Goal: Task Accomplishment & Management: Manage account settings

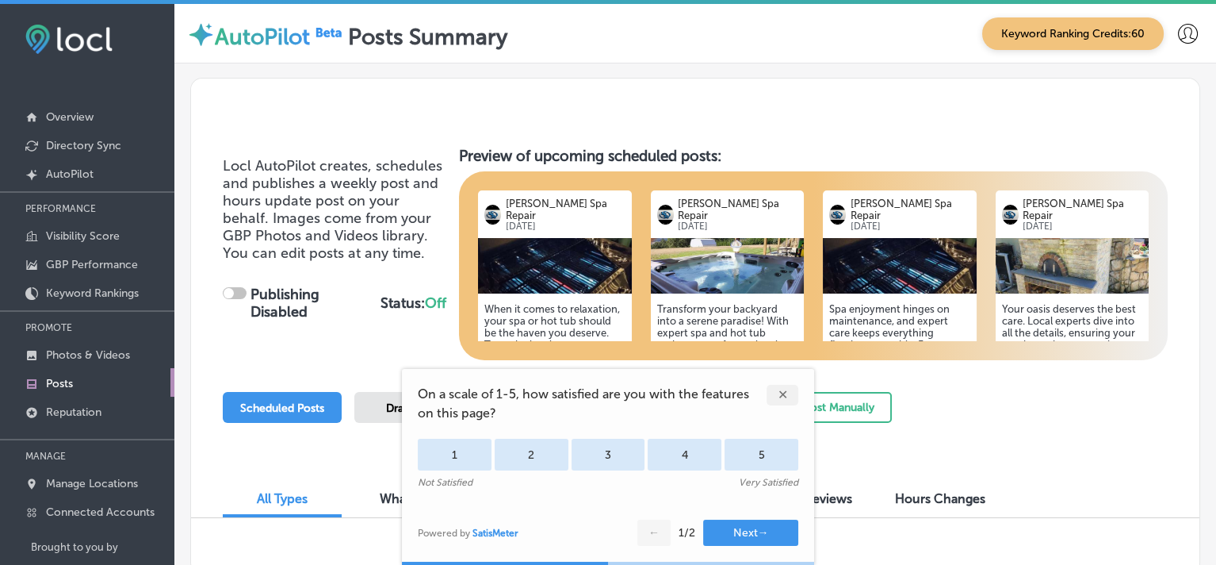
click at [582, 287] on img at bounding box center [555, 266] width 154 height 56
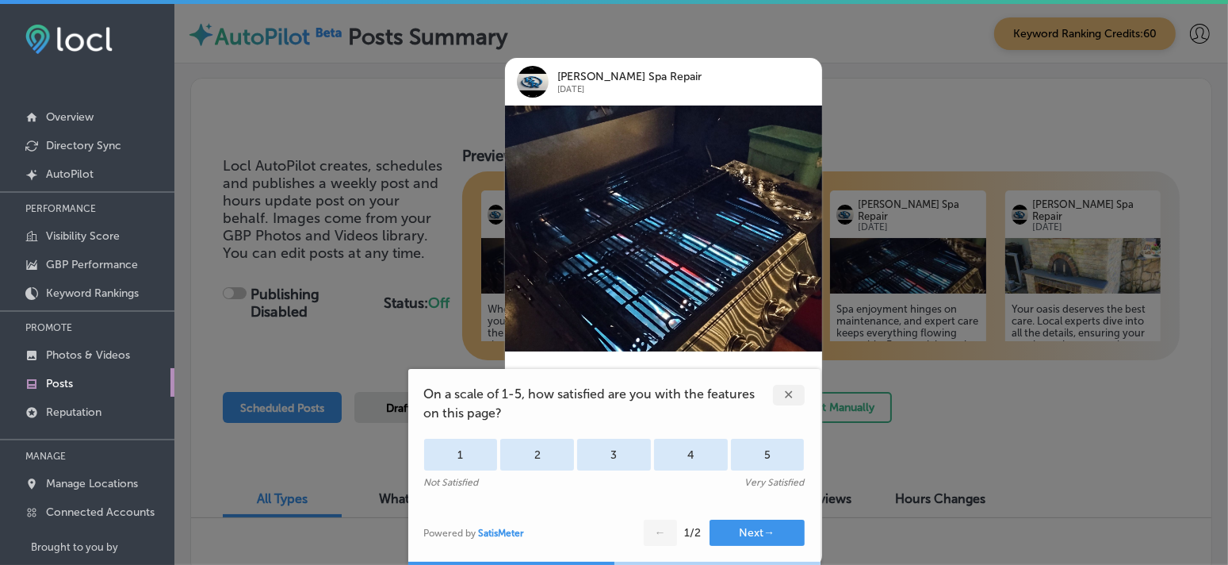
checkbox input "true"
click at [845, 128] on div at bounding box center [614, 282] width 1228 height 565
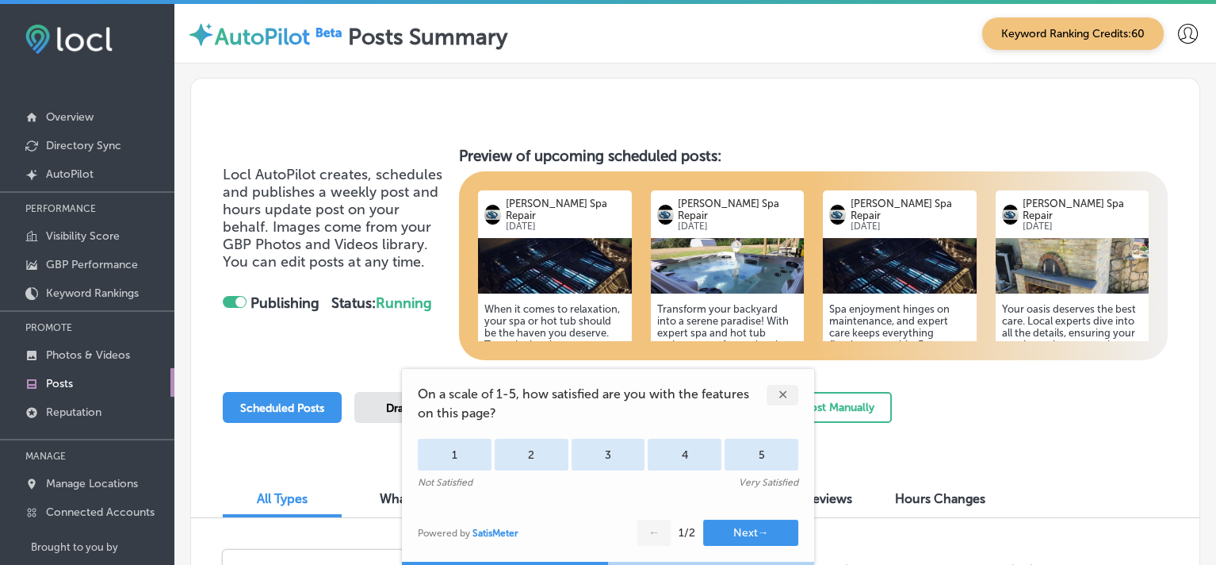
click at [784, 394] on div "✕" at bounding box center [783, 395] width 32 height 21
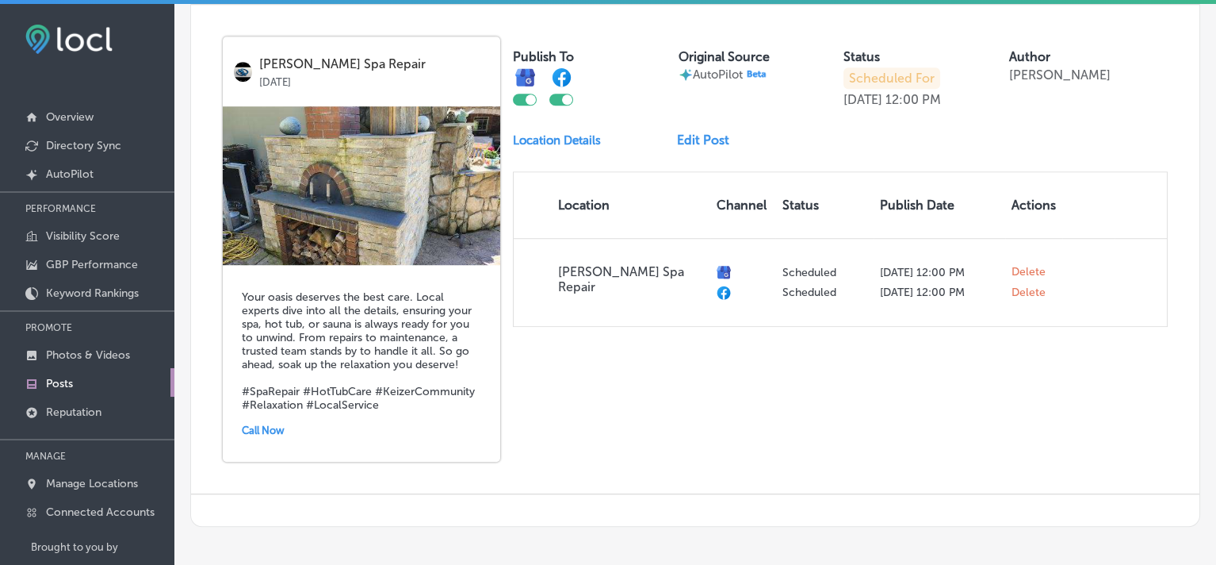
scroll to position [2141, 0]
click at [75, 181] on p "AutoPilot" at bounding box center [70, 173] width 48 height 13
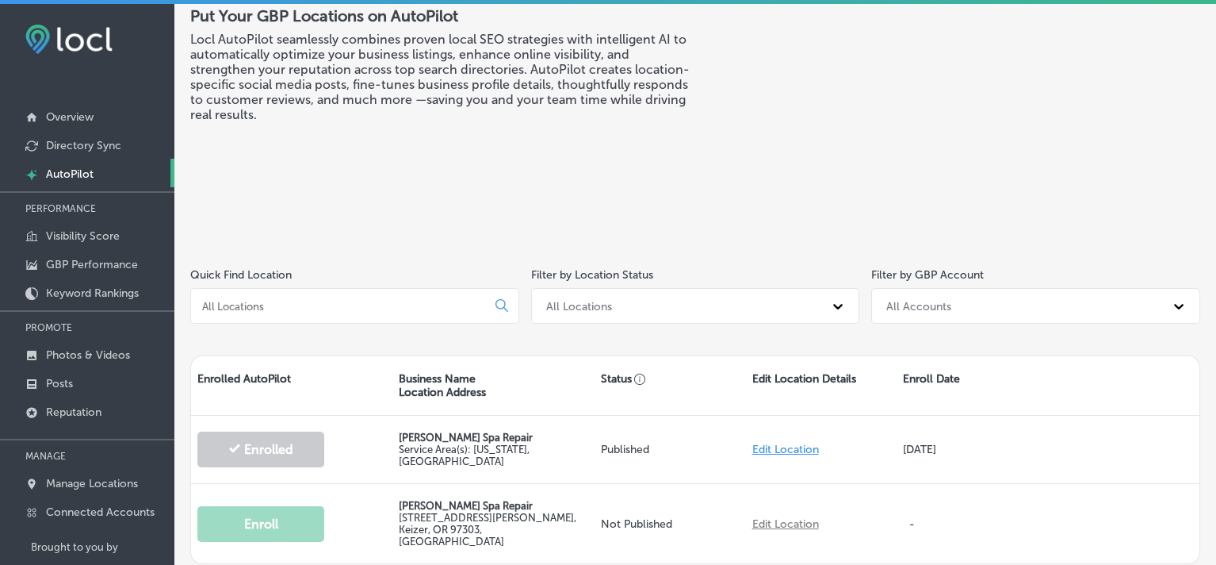
scroll to position [67, 0]
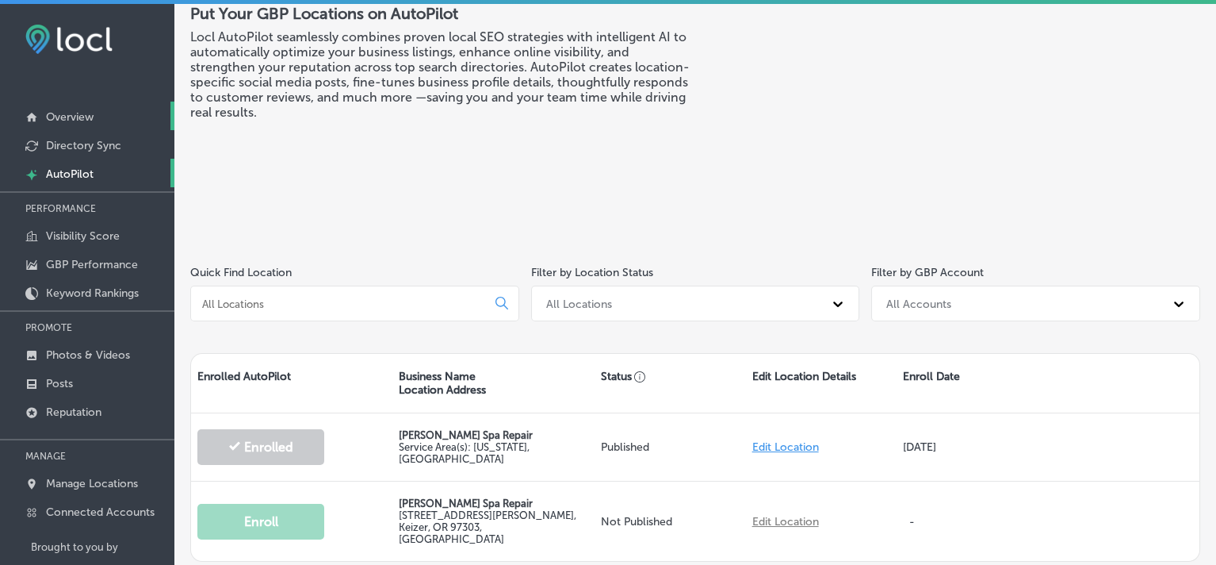
click at [63, 119] on p "Overview" at bounding box center [70, 116] width 48 height 13
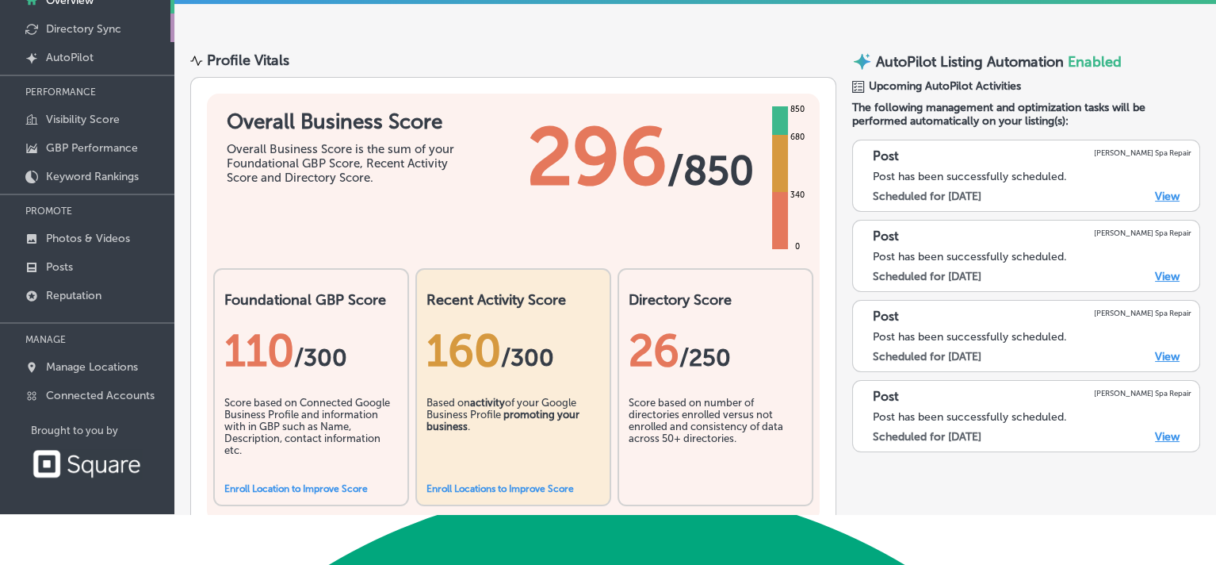
click at [87, 36] on p "Directory Sync" at bounding box center [83, 28] width 75 height 13
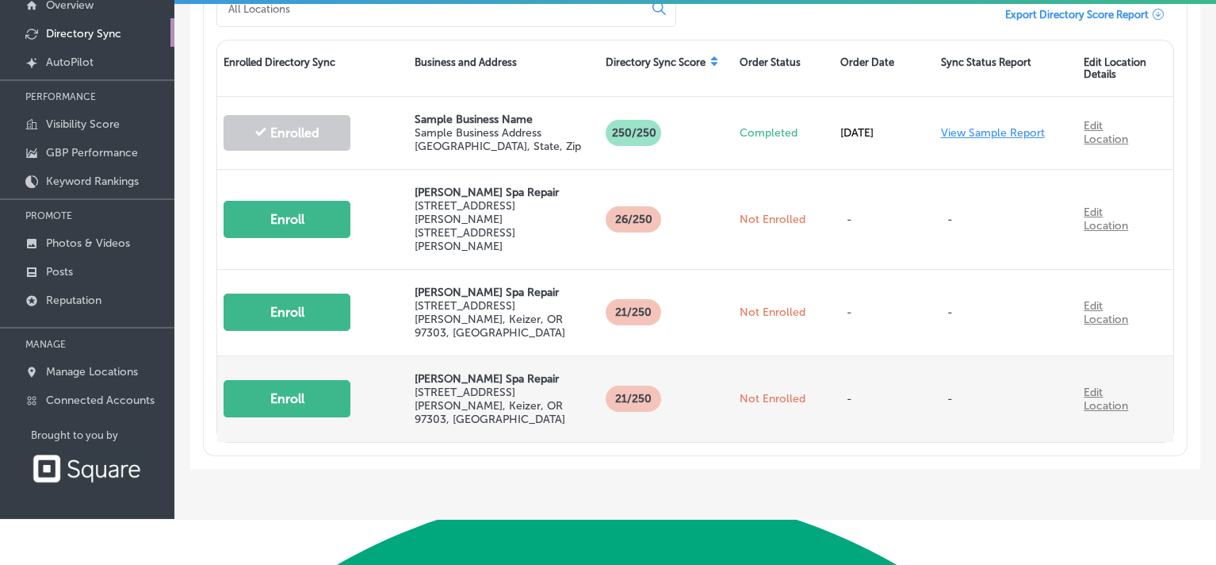
scroll to position [117, 0]
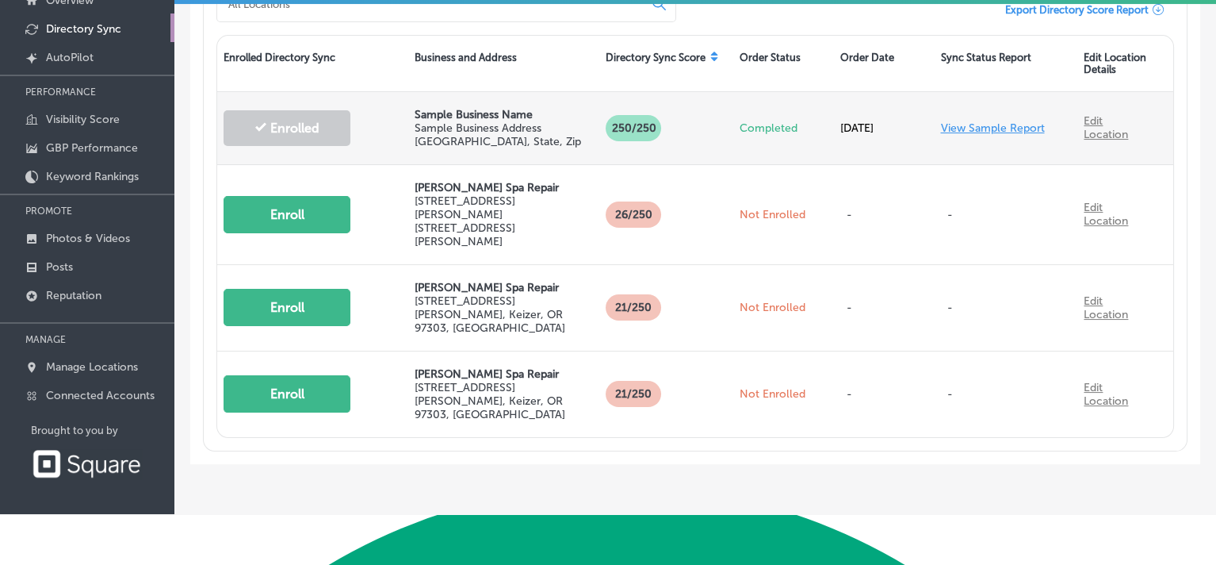
click at [978, 135] on link "View Sample Report" at bounding box center [992, 127] width 104 height 13
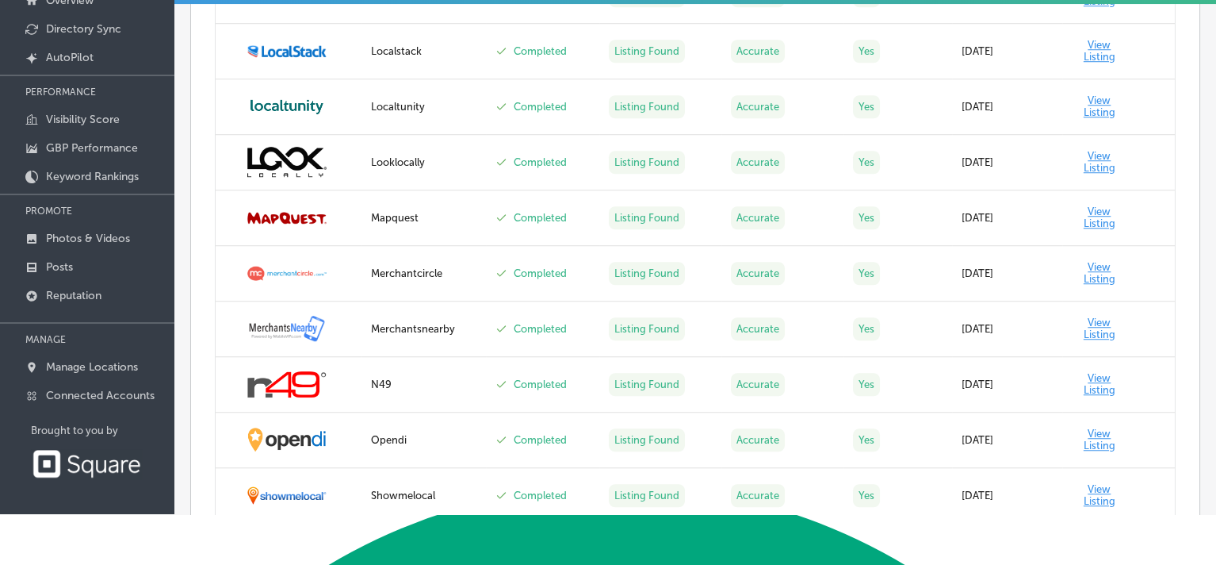
scroll to position [1903, 0]
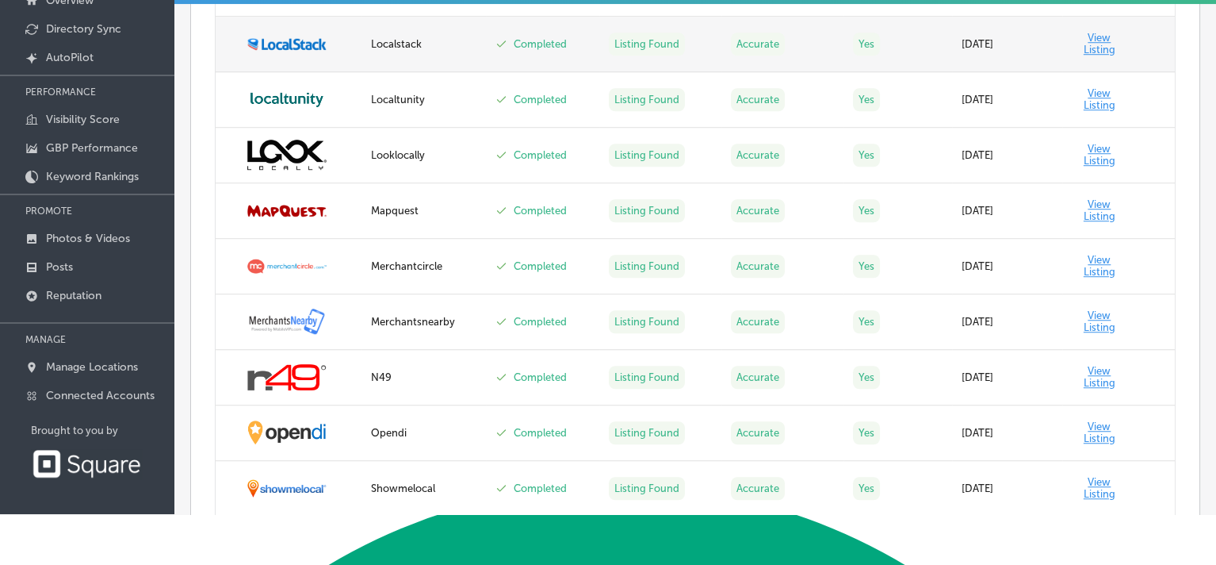
click at [1092, 72] on td "View Listing" at bounding box center [1118, 45] width 113 height 56
click at [1081, 72] on td "View Listing" at bounding box center [1118, 45] width 113 height 56
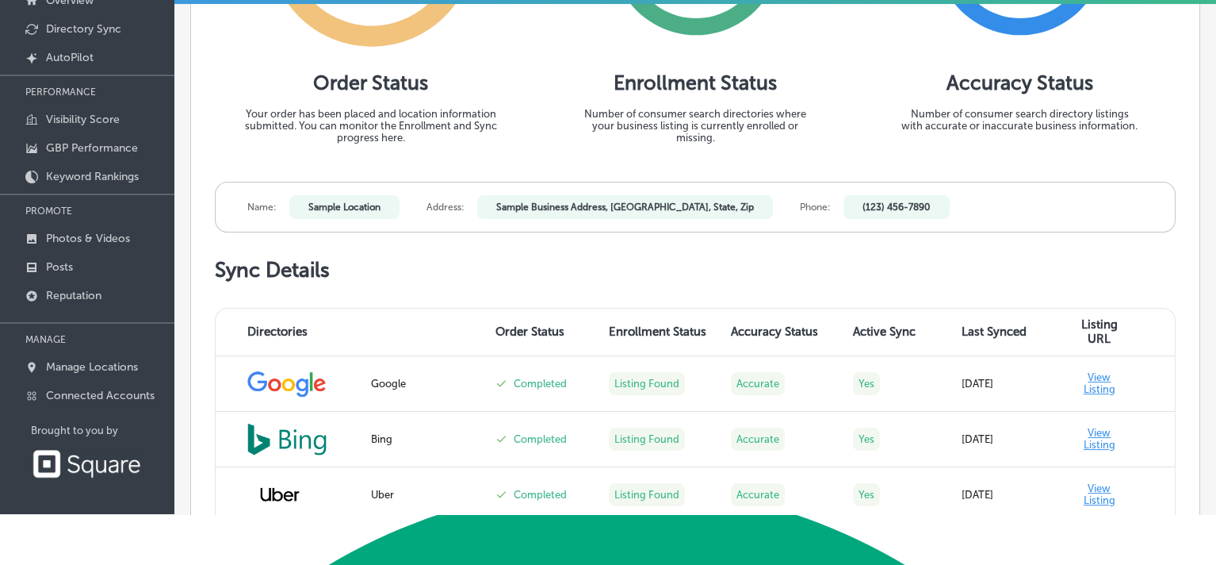
scroll to position [0, 0]
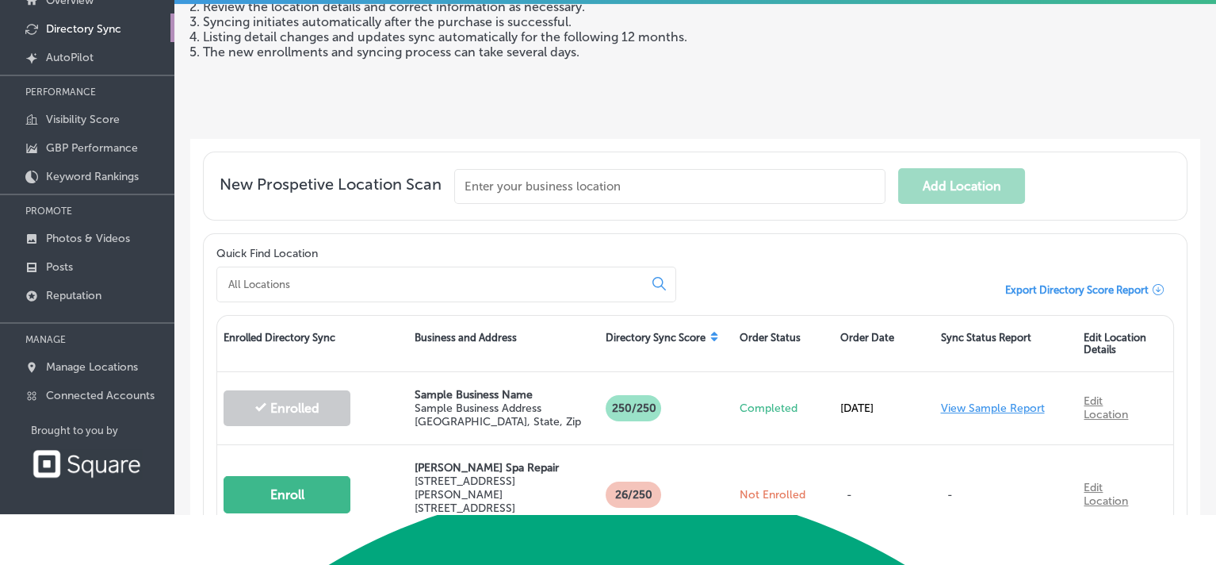
scroll to position [159, 0]
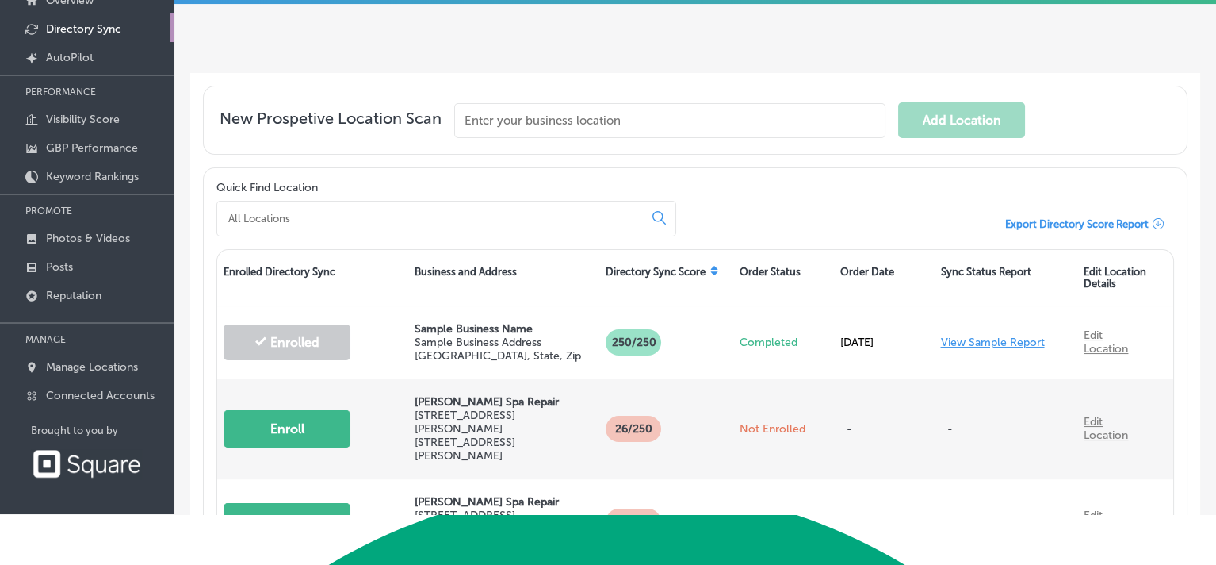
click at [474, 445] on p "[STREET_ADDRESS][GEOGRAPHIC_DATA][PERSON_NAME][STREET_ADDRESS][PERSON_NAME][GEO…" at bounding box center [504, 435] width 178 height 54
click at [322, 440] on button "Enroll" at bounding box center [287, 428] width 127 height 37
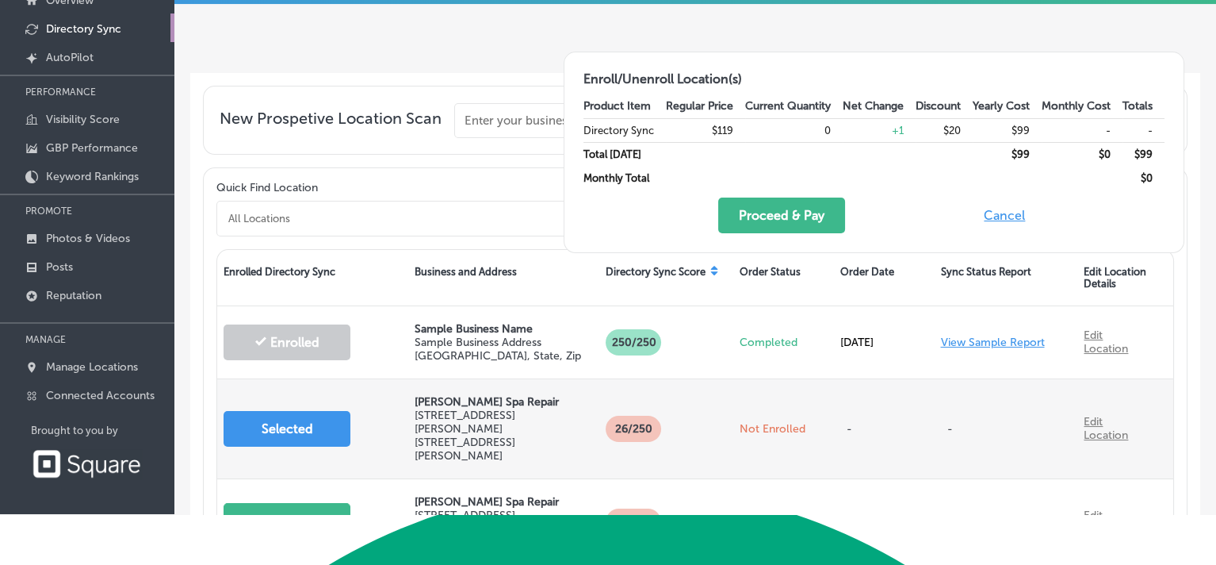
click at [1085, 435] on link "Edit Location" at bounding box center [1106, 428] width 44 height 27
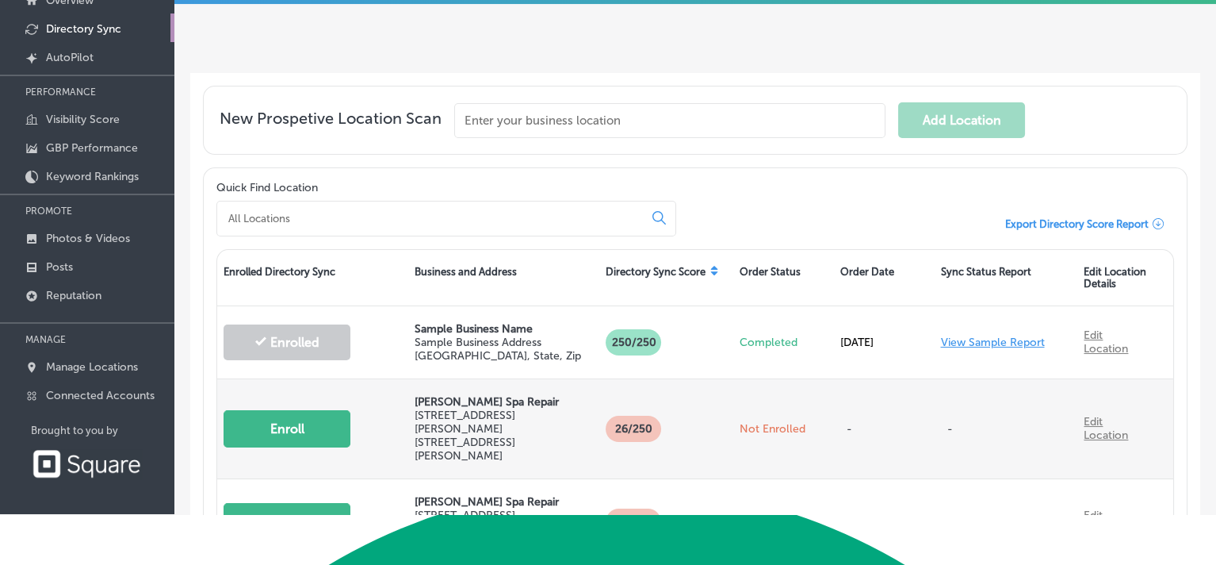
click at [1084, 429] on link "Edit Location" at bounding box center [1106, 428] width 44 height 27
click at [1085, 442] on link "Edit Location" at bounding box center [1106, 428] width 44 height 27
click at [319, 434] on button "Enroll" at bounding box center [287, 428] width 127 height 37
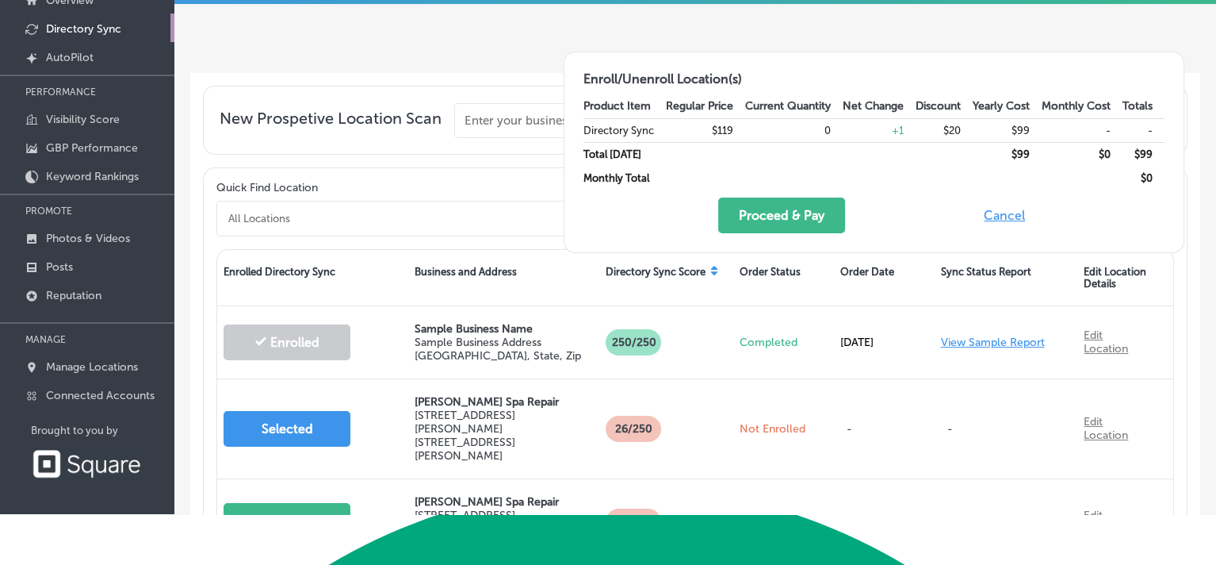
scroll to position [0, 0]
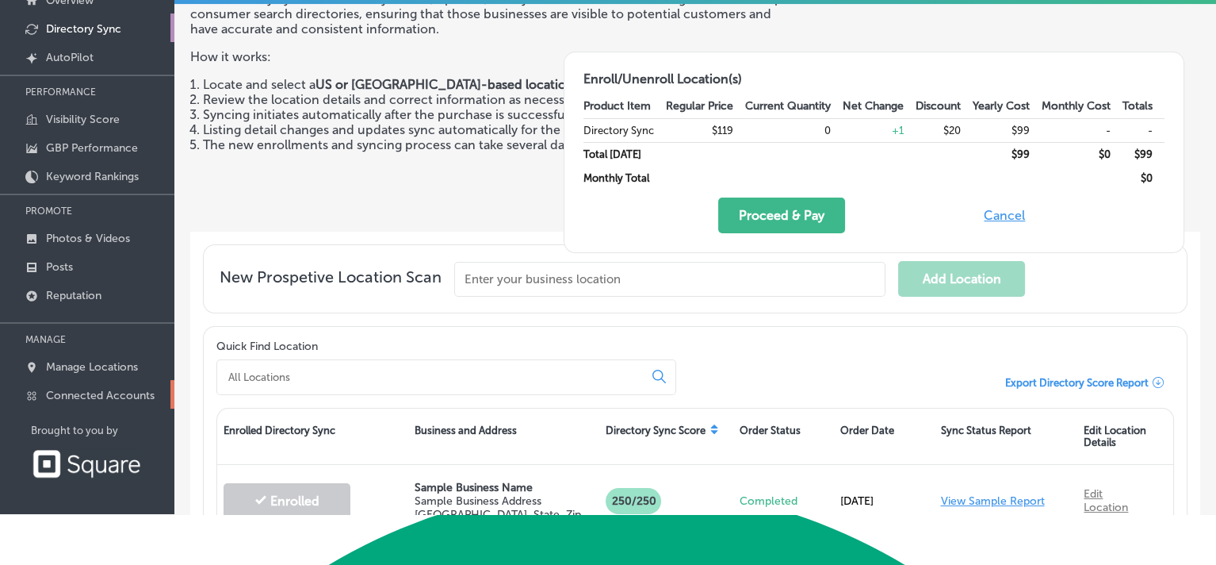
click at [107, 402] on p "Connected Accounts" at bounding box center [100, 395] width 109 height 13
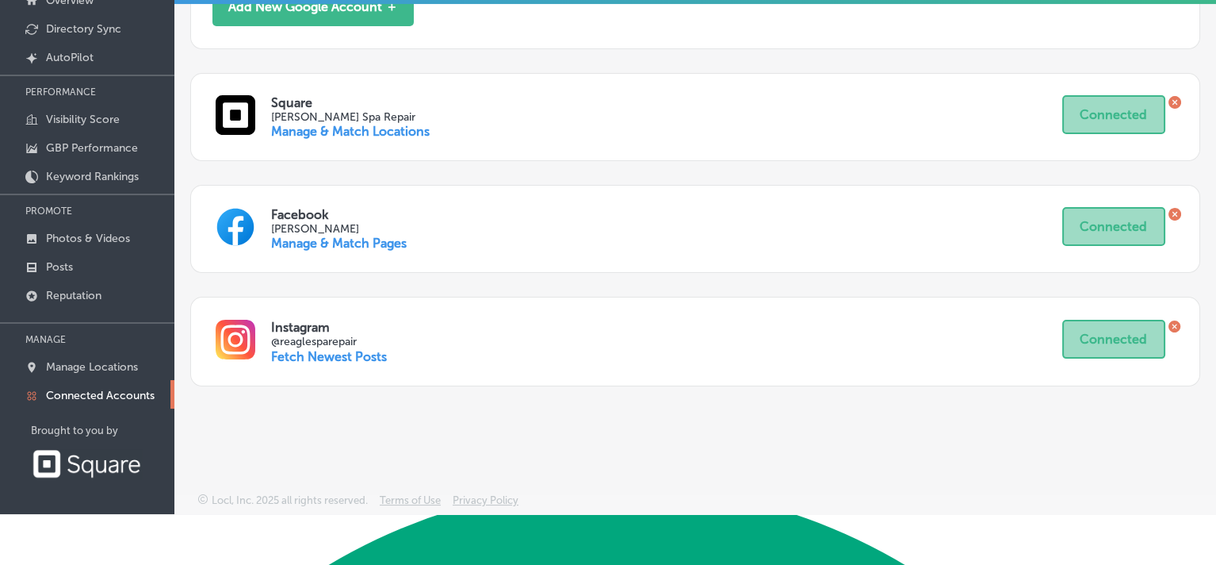
scroll to position [384, 0]
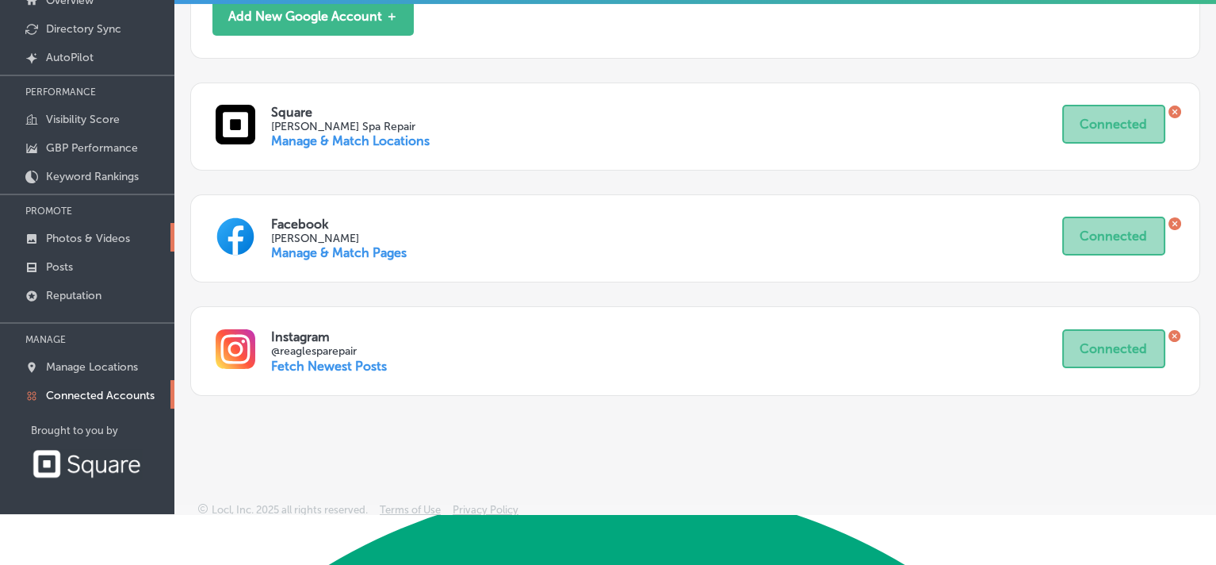
click at [90, 245] on p "Photos & Videos" at bounding box center [88, 238] width 84 height 13
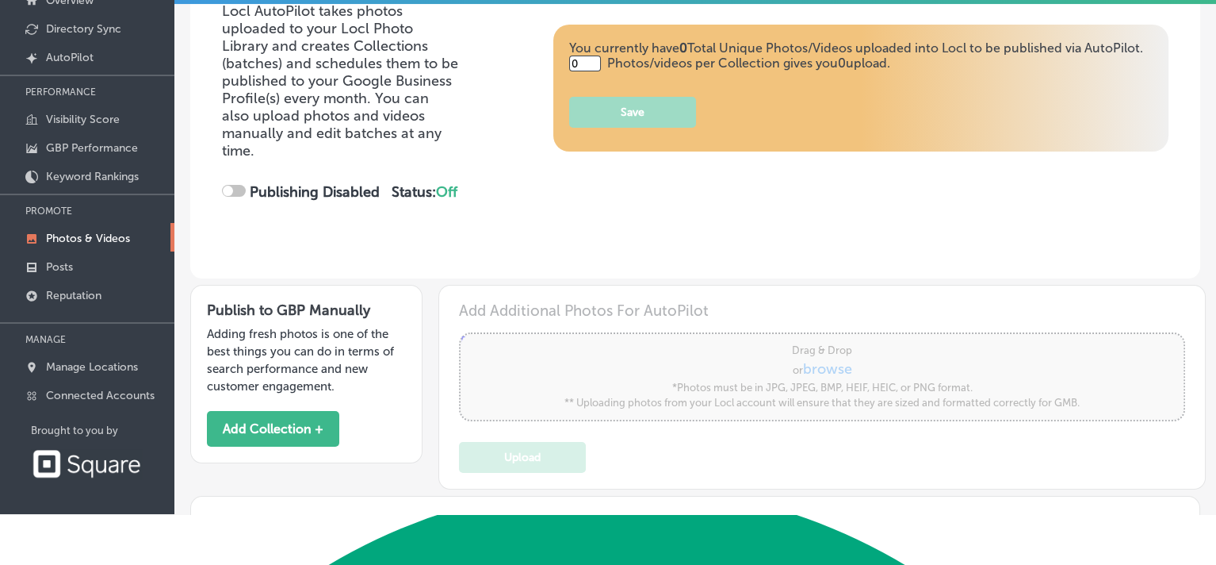
type input "5"
checkbox input "true"
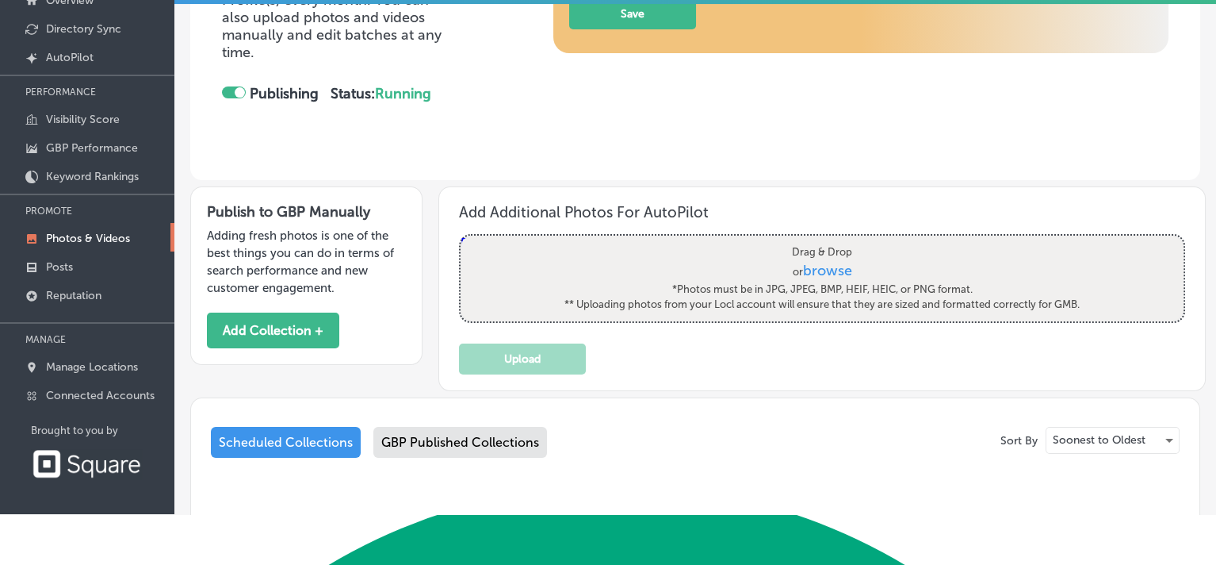
scroll to position [105, 0]
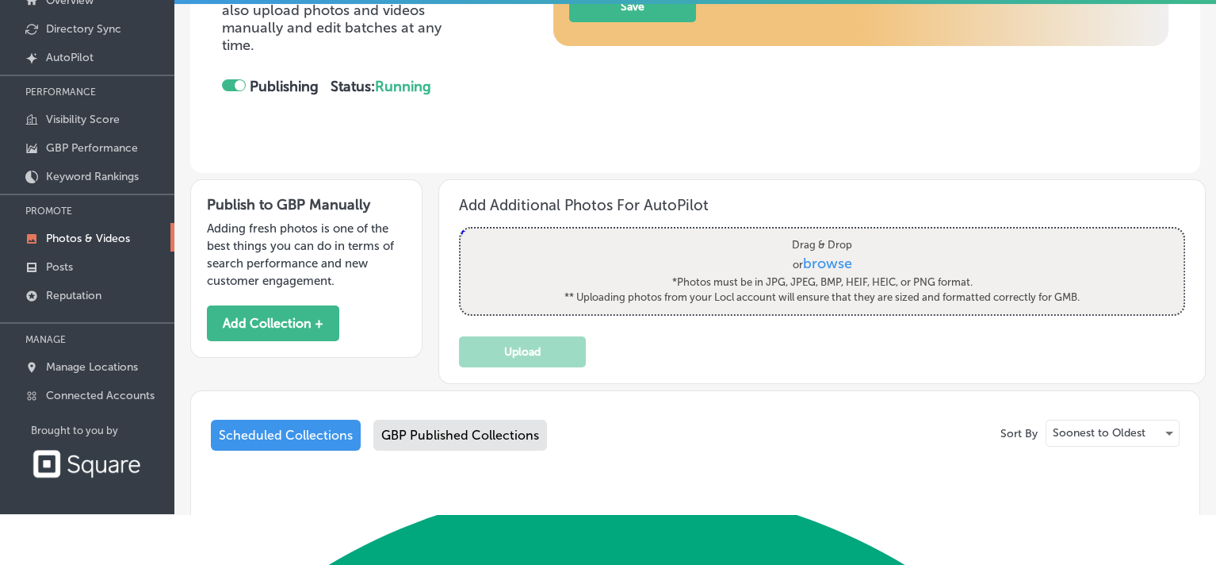
click at [817, 272] on span "browse" at bounding box center [827, 263] width 49 height 17
click at [817, 233] on input "Drag & Drop or browse *Photos must be in JPG, JPEG, BMP, HEIF, HEIC, or PNG for…" at bounding box center [822, 230] width 723 height 5
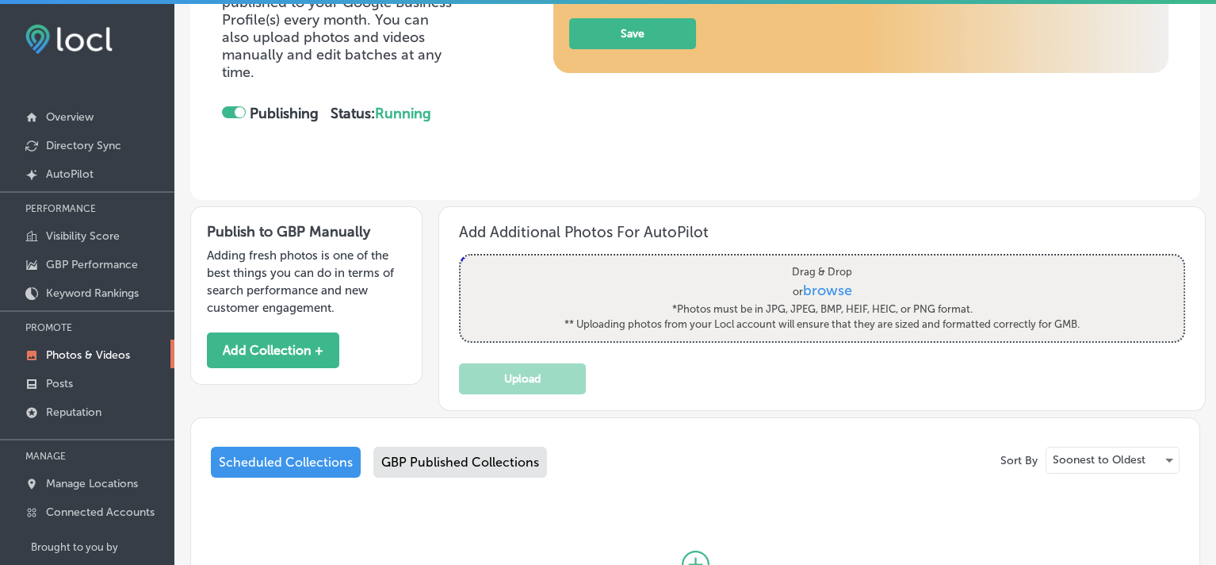
scroll to position [211, 0]
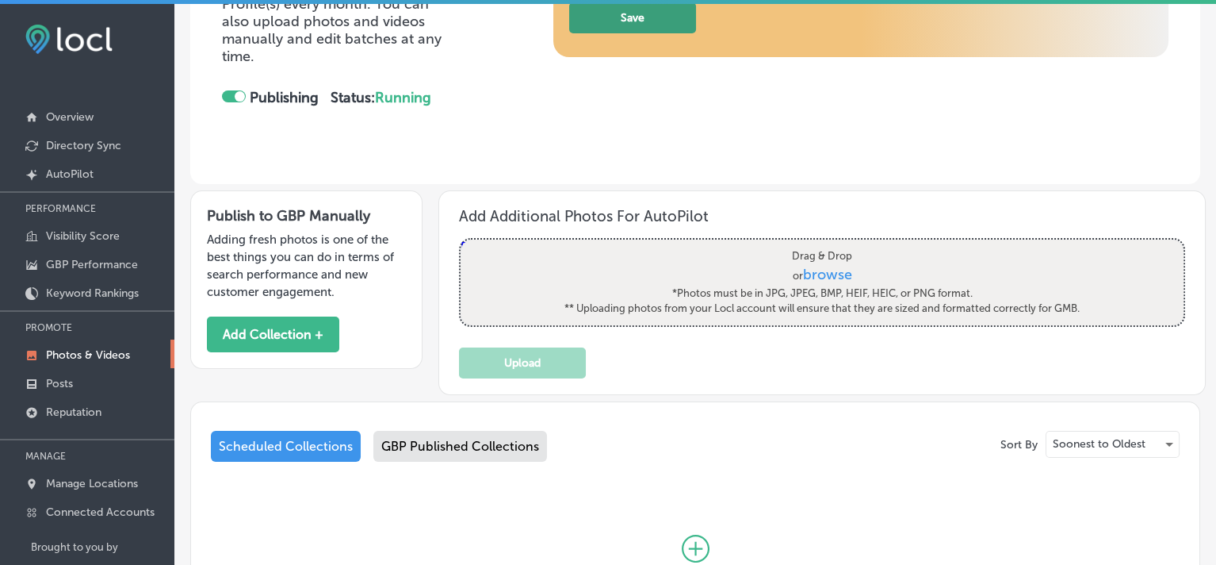
click at [656, 33] on button "Save" at bounding box center [632, 17] width 127 height 31
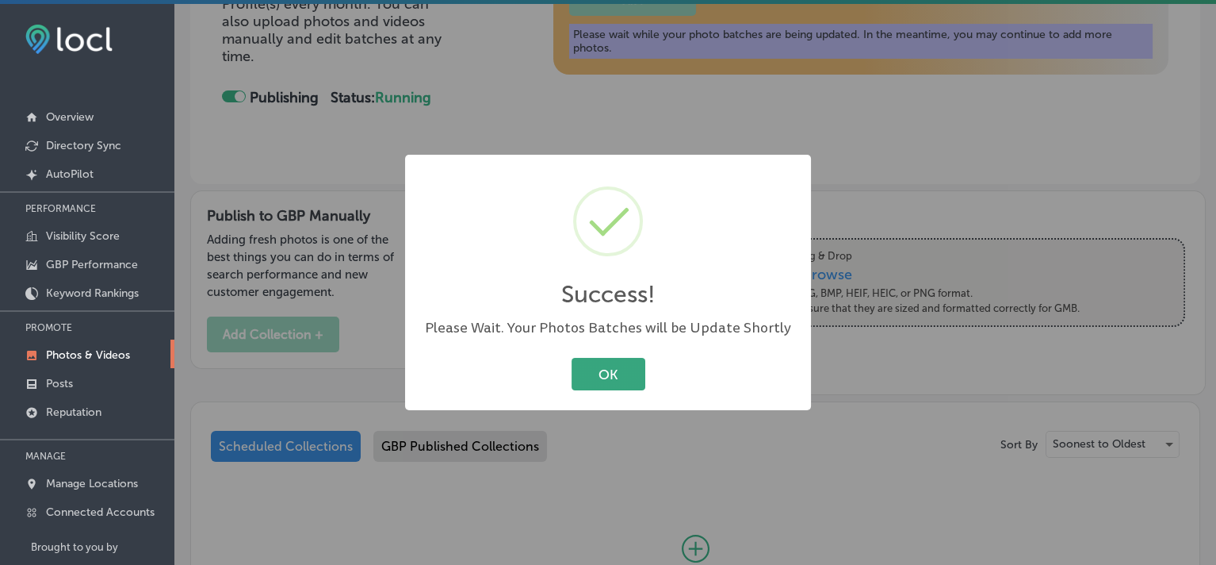
click at [624, 383] on button "OK" at bounding box center [609, 374] width 74 height 33
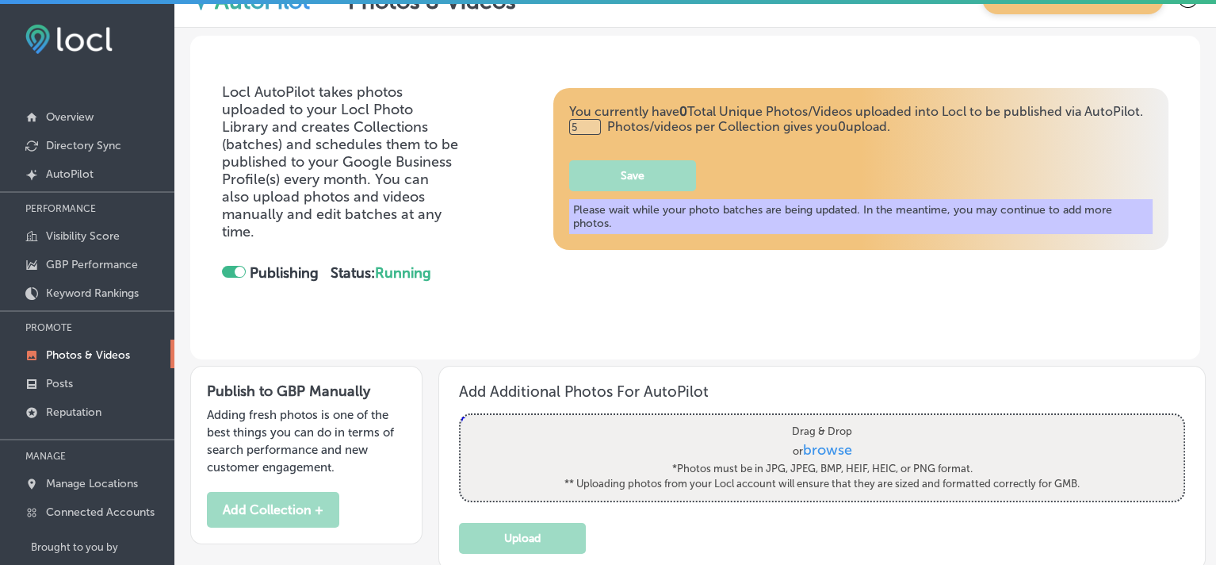
scroll to position [0, 0]
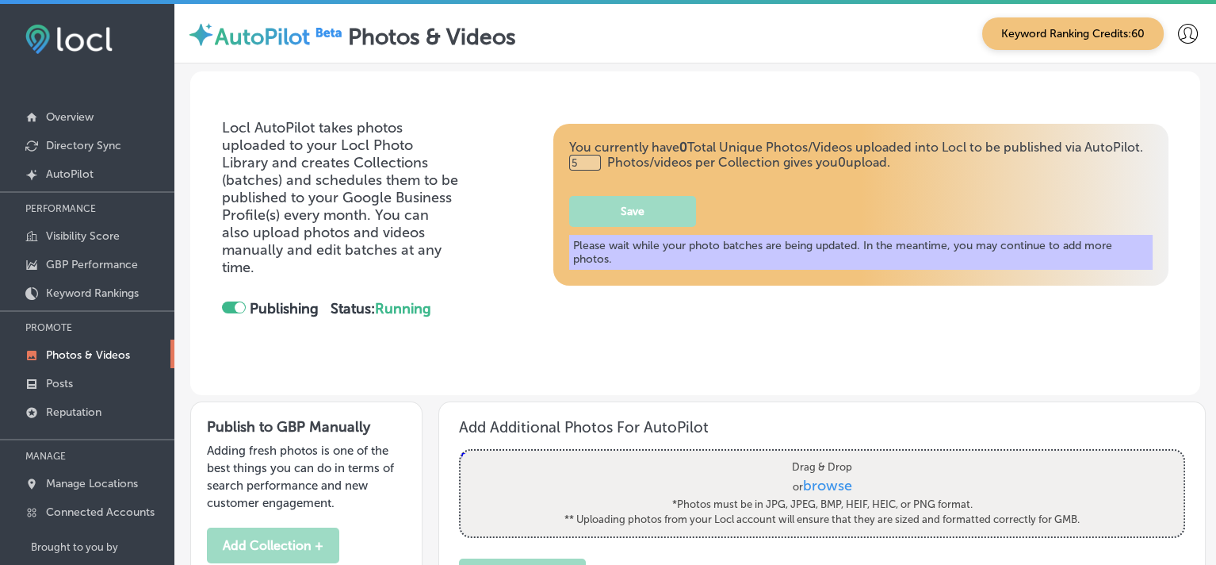
click at [1074, 31] on span "Keyword Ranking Credits: 60" at bounding box center [1073, 33] width 182 height 33
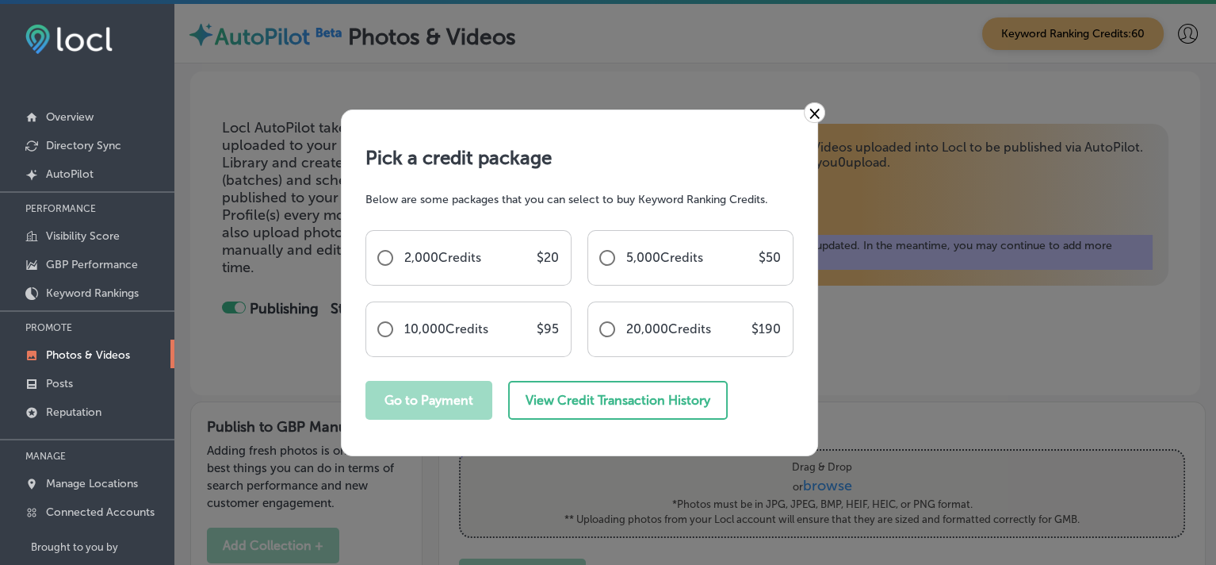
click at [818, 107] on link "×" at bounding box center [814, 112] width 21 height 21
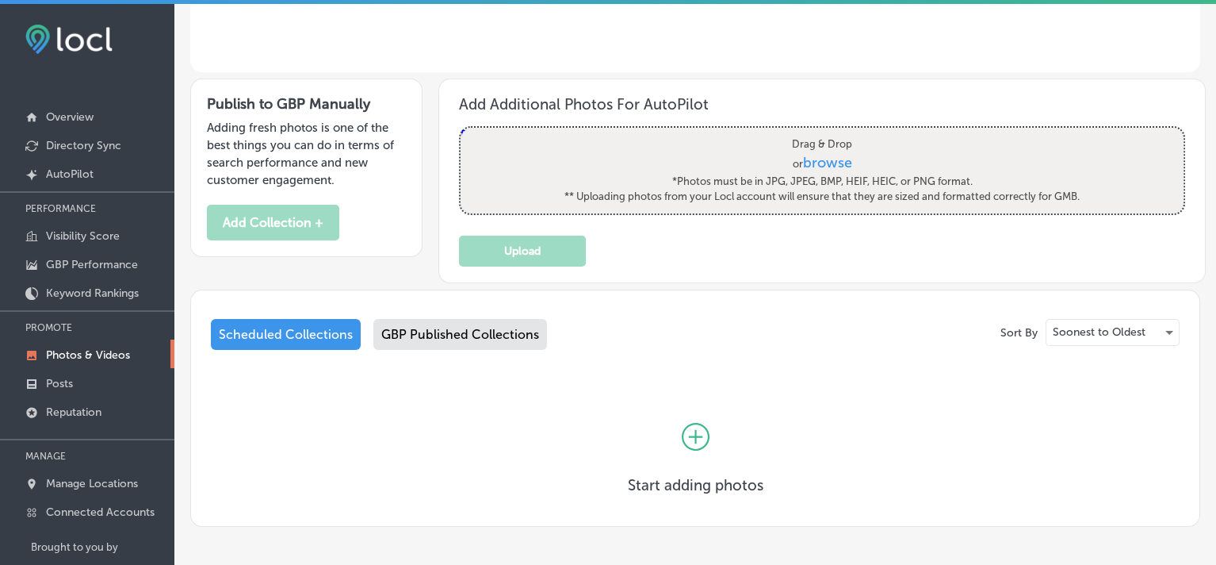
scroll to position [332, 0]
click at [67, 390] on p "Posts" at bounding box center [59, 383] width 27 height 13
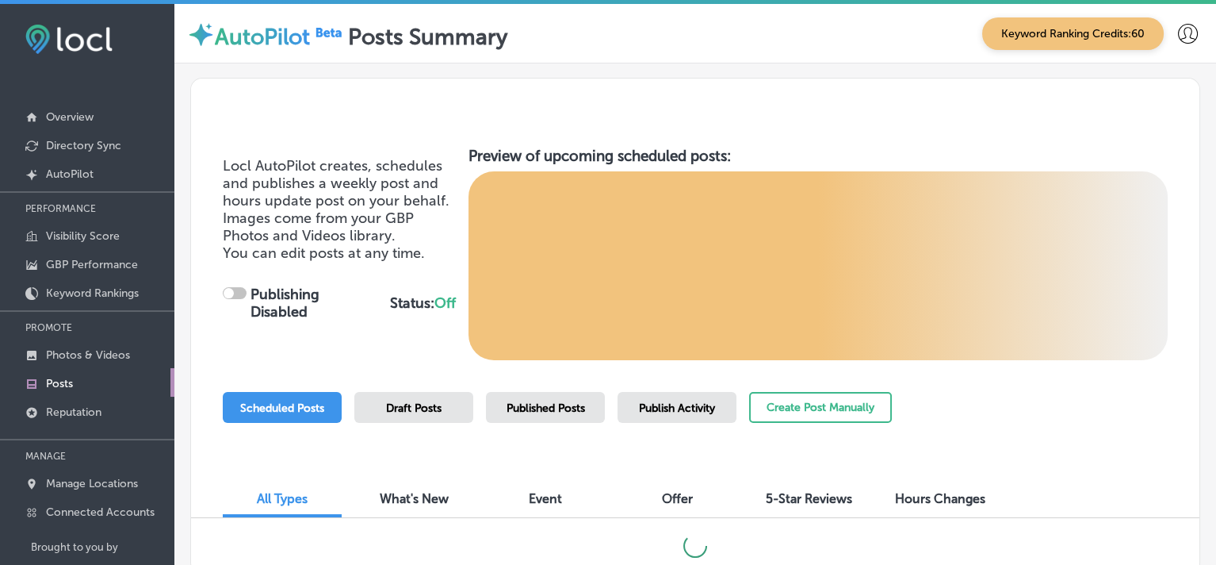
checkbox input "true"
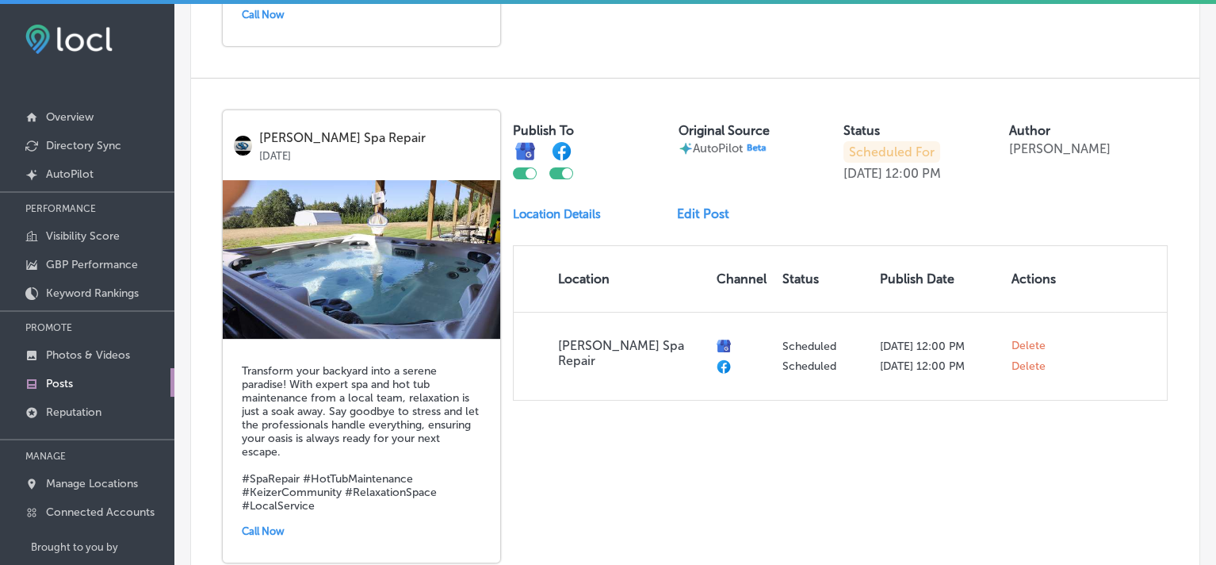
scroll to position [912, 0]
